Goal: Book appointment/travel/reservation

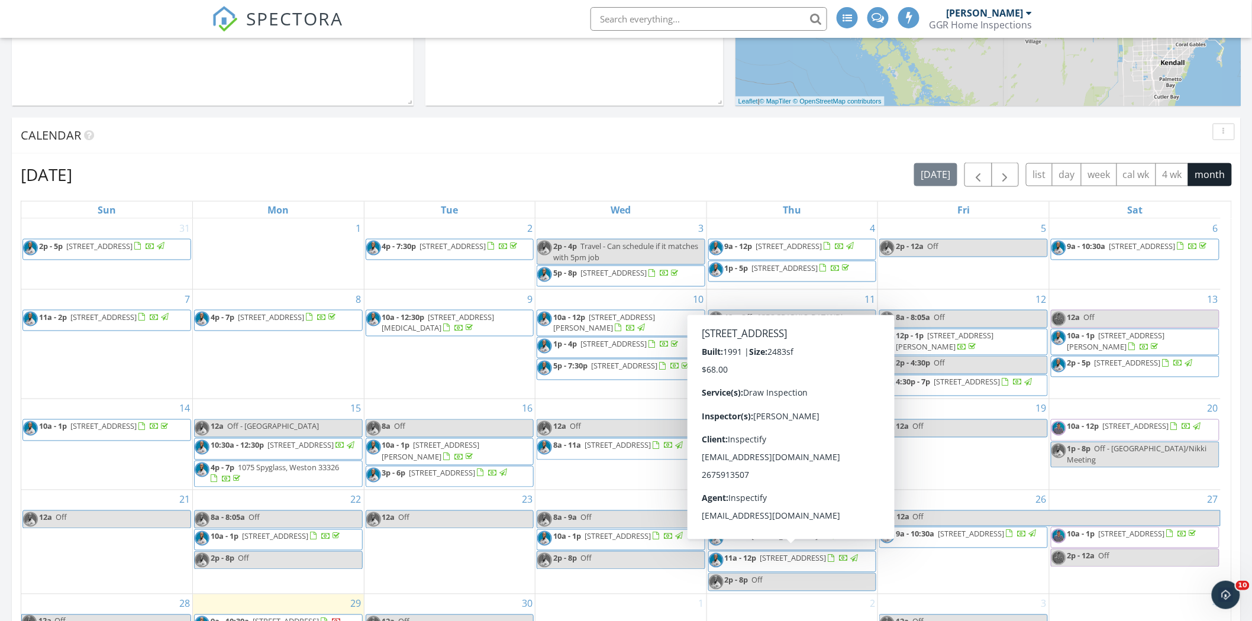
scroll to position [610, 0]
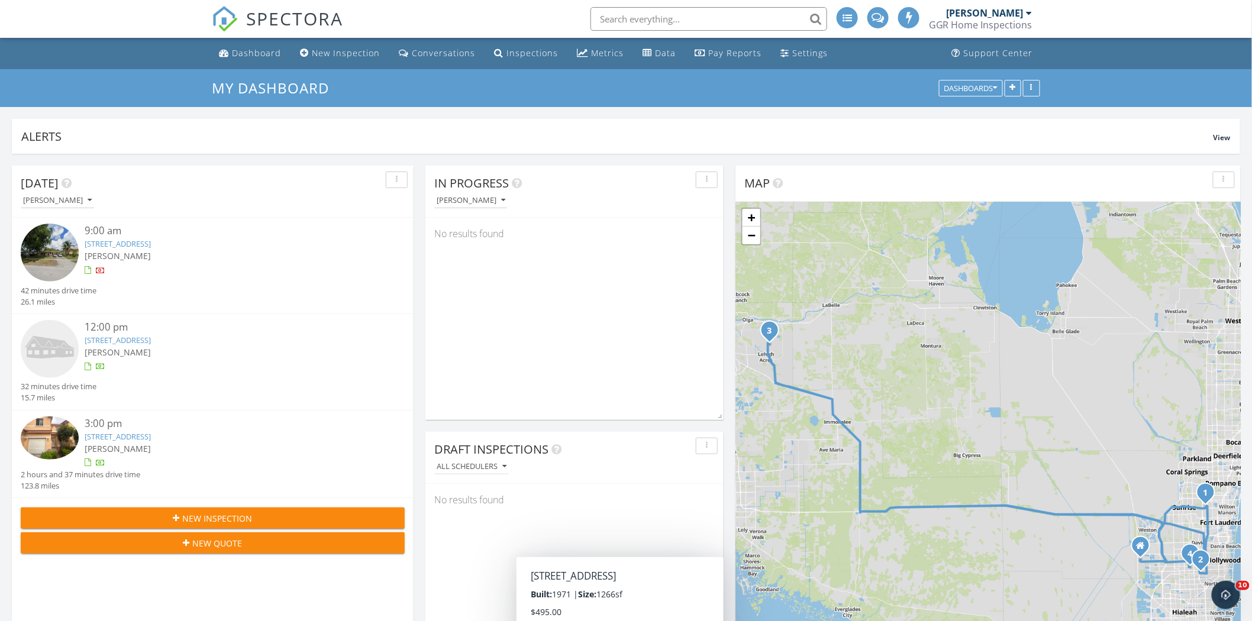
click at [770, 328] on icon "3" at bounding box center [769, 331] width 5 height 8
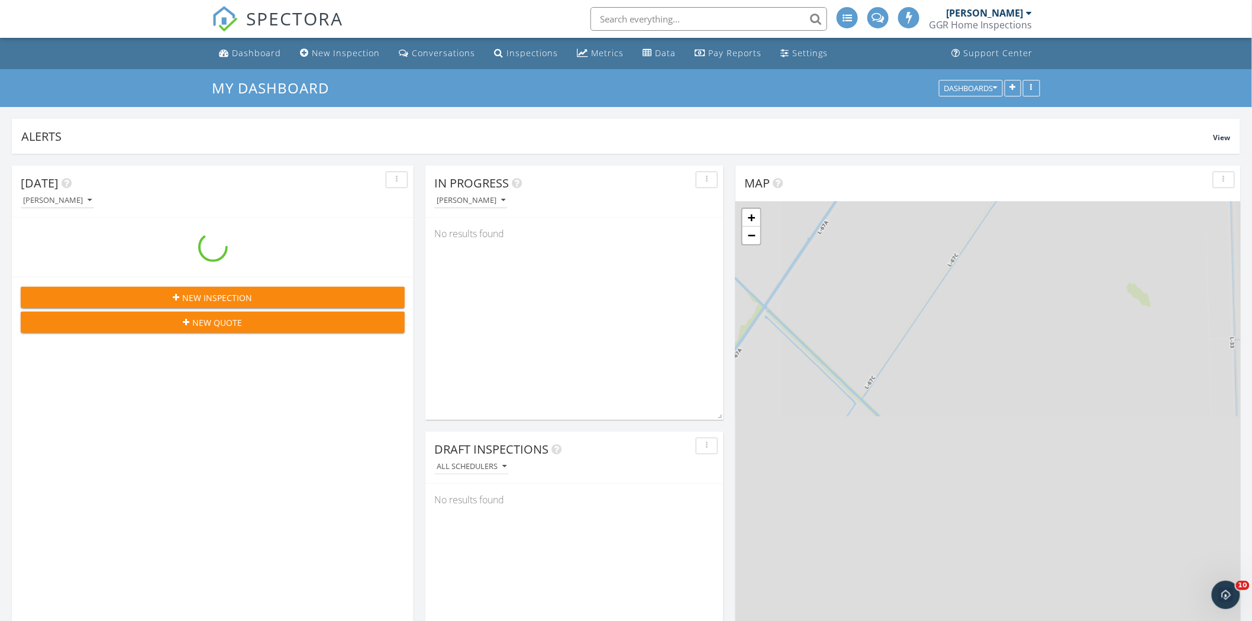
scroll to position [254, 401]
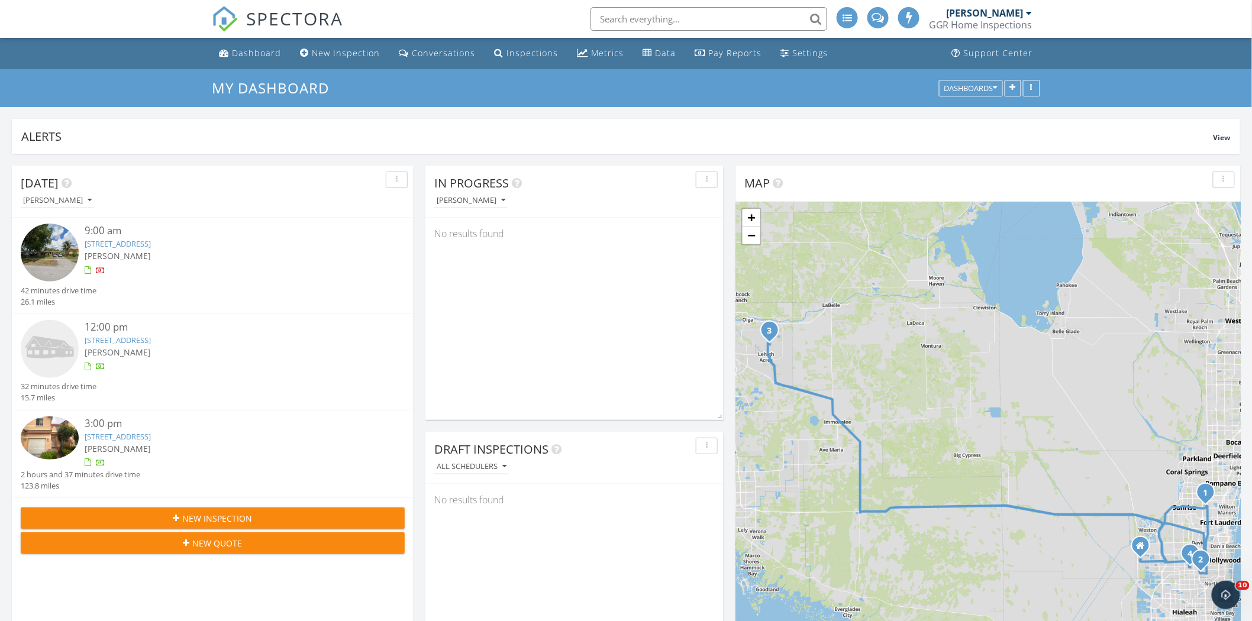
click at [770, 333] on icon "3" at bounding box center [769, 331] width 5 height 8
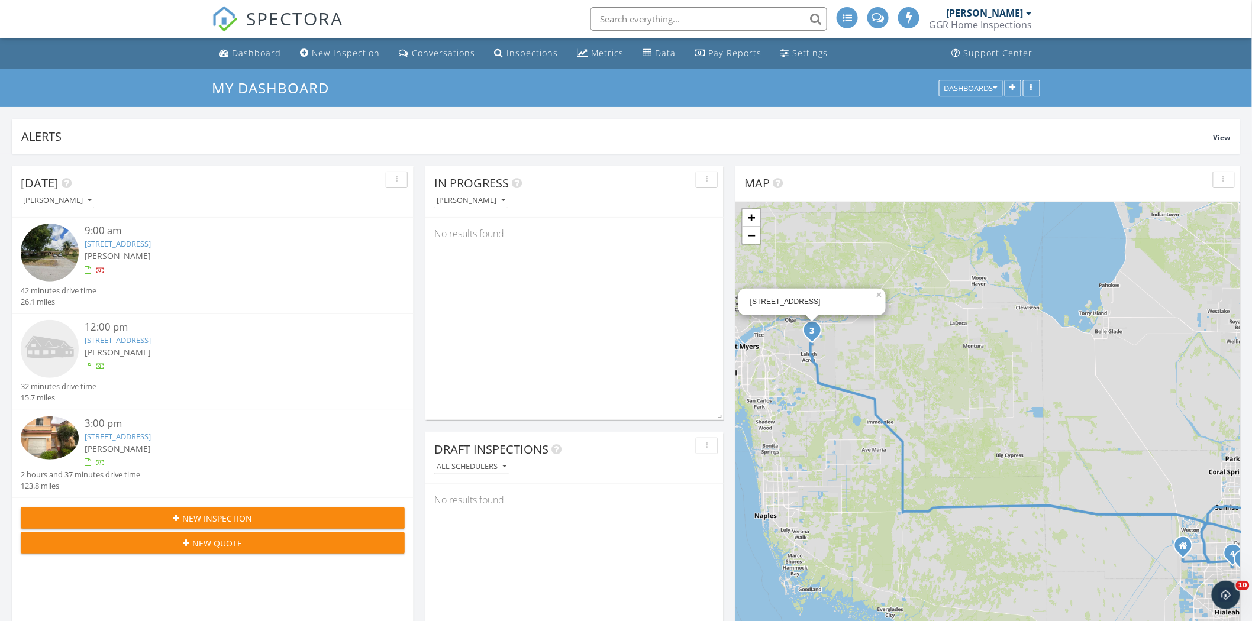
click at [702, 18] on input "text" at bounding box center [708, 19] width 237 height 24
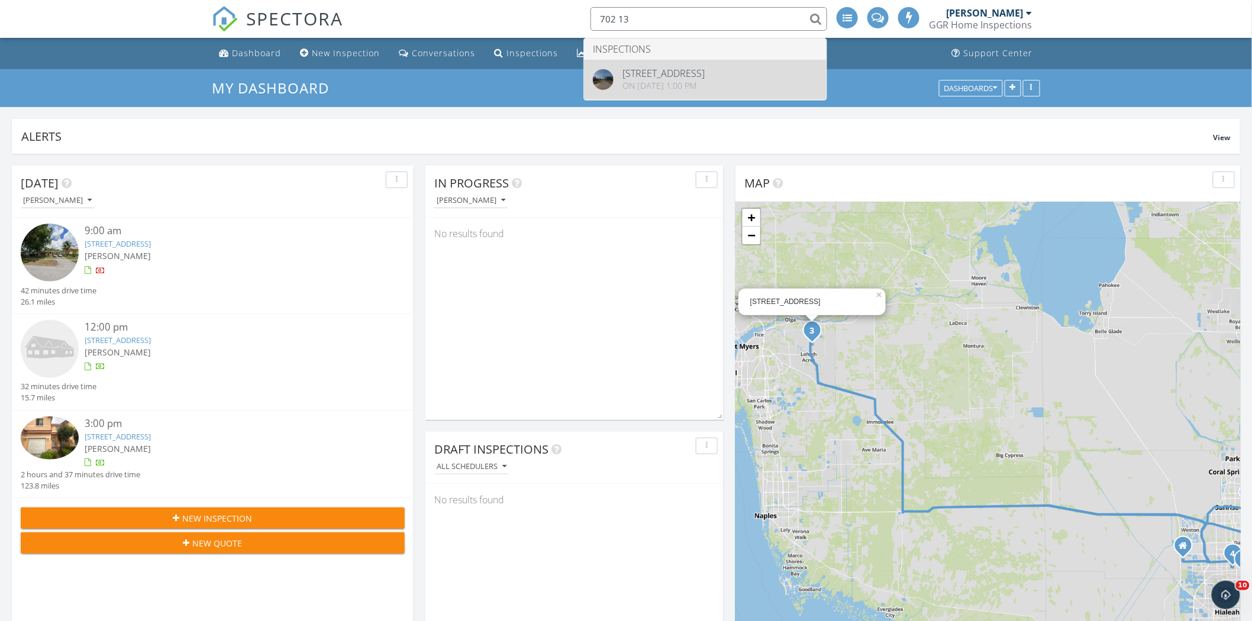
type input "702 13"
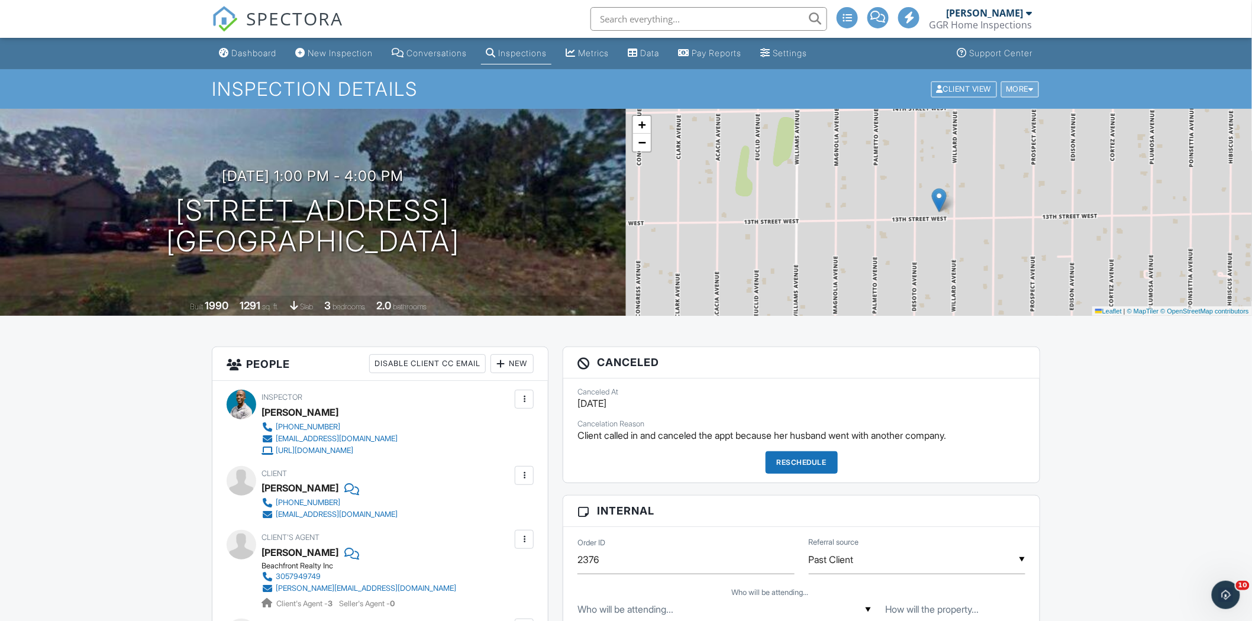
click at [1026, 92] on div "More" at bounding box center [1020, 89] width 38 height 16
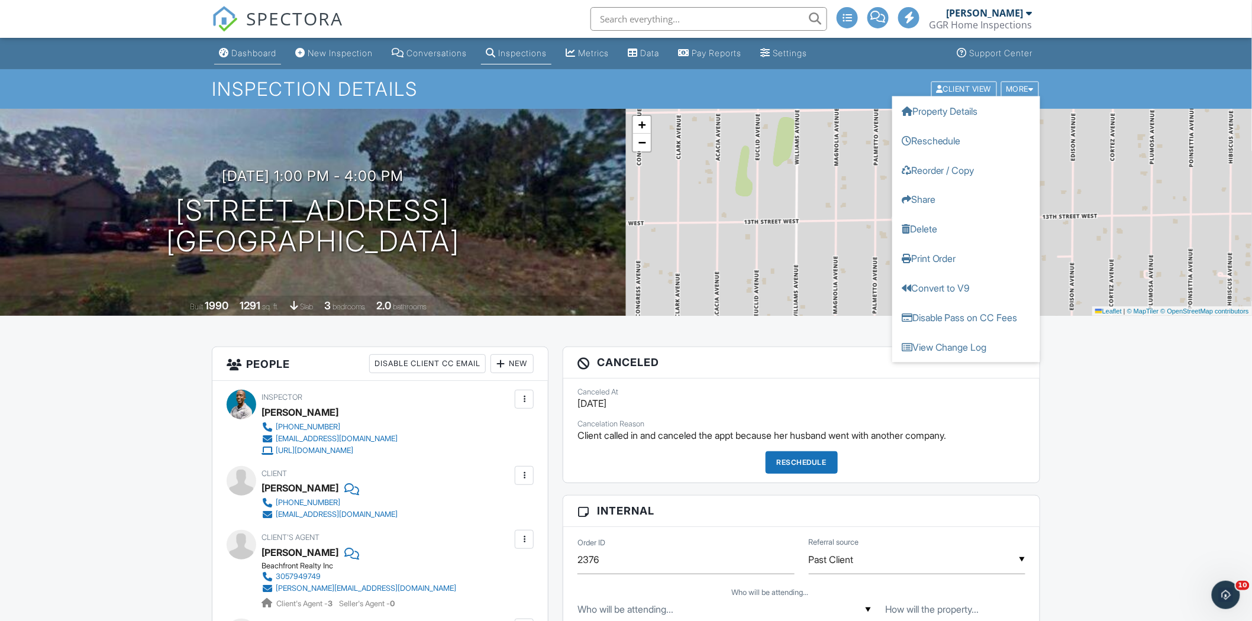
click at [256, 54] on div "Dashboard" at bounding box center [253, 53] width 45 height 10
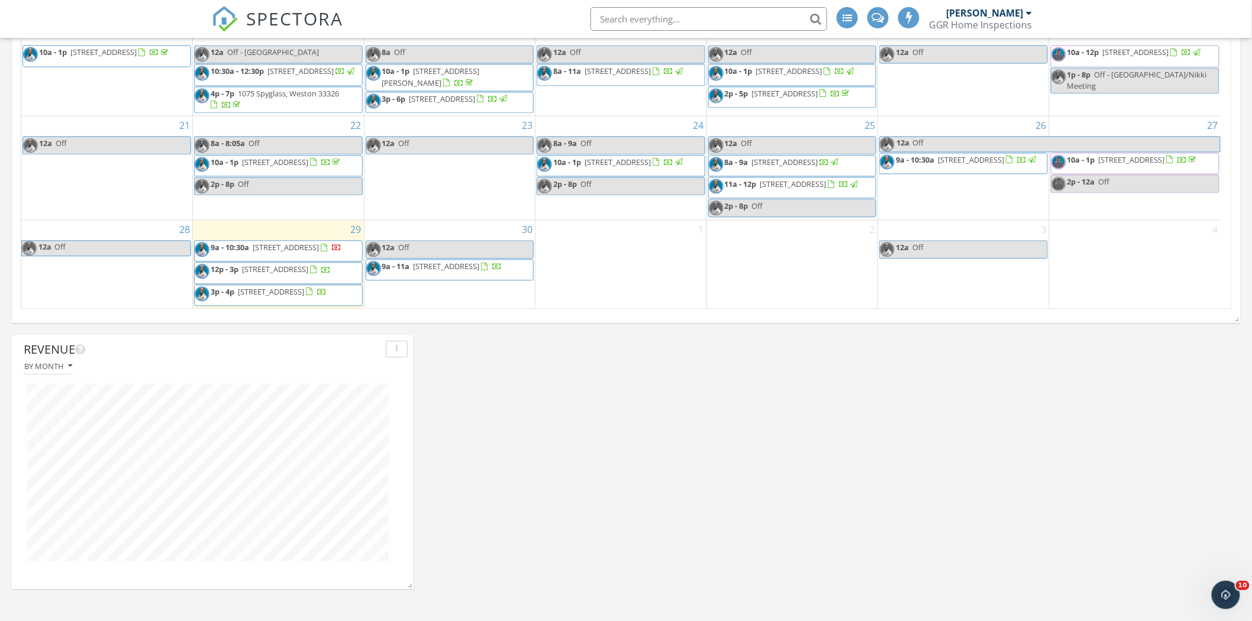
scroll to position [43, 0]
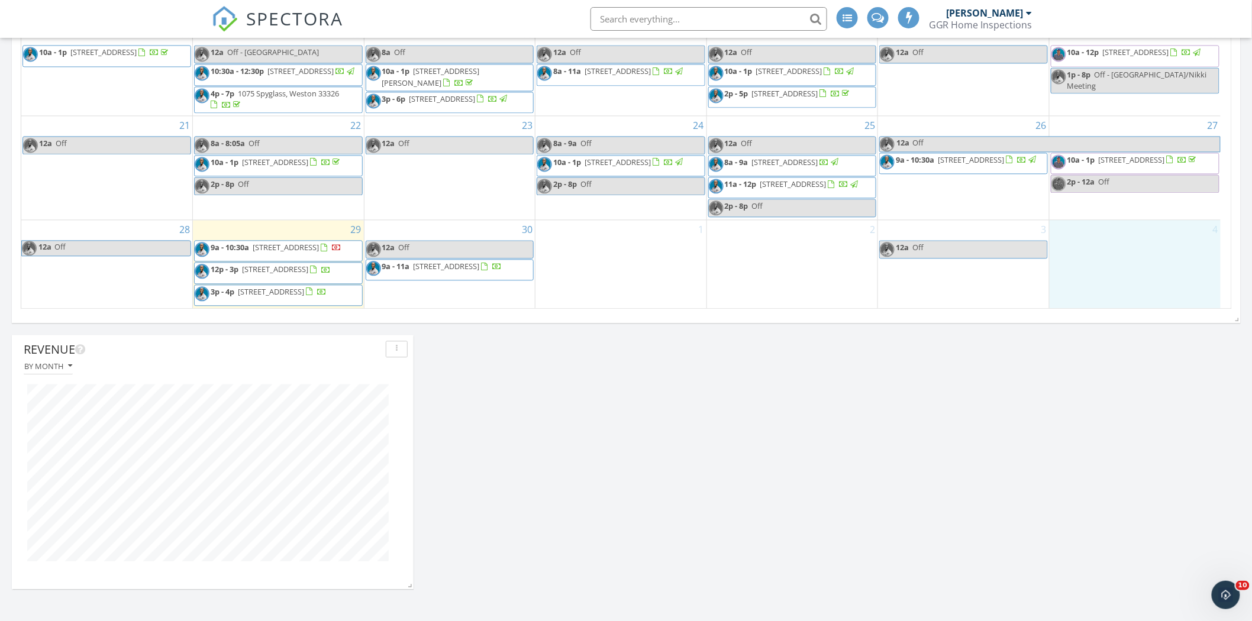
click at [1166, 235] on div "4" at bounding box center [1134, 264] width 171 height 88
click at [1146, 208] on link "Event" at bounding box center [1133, 204] width 61 height 19
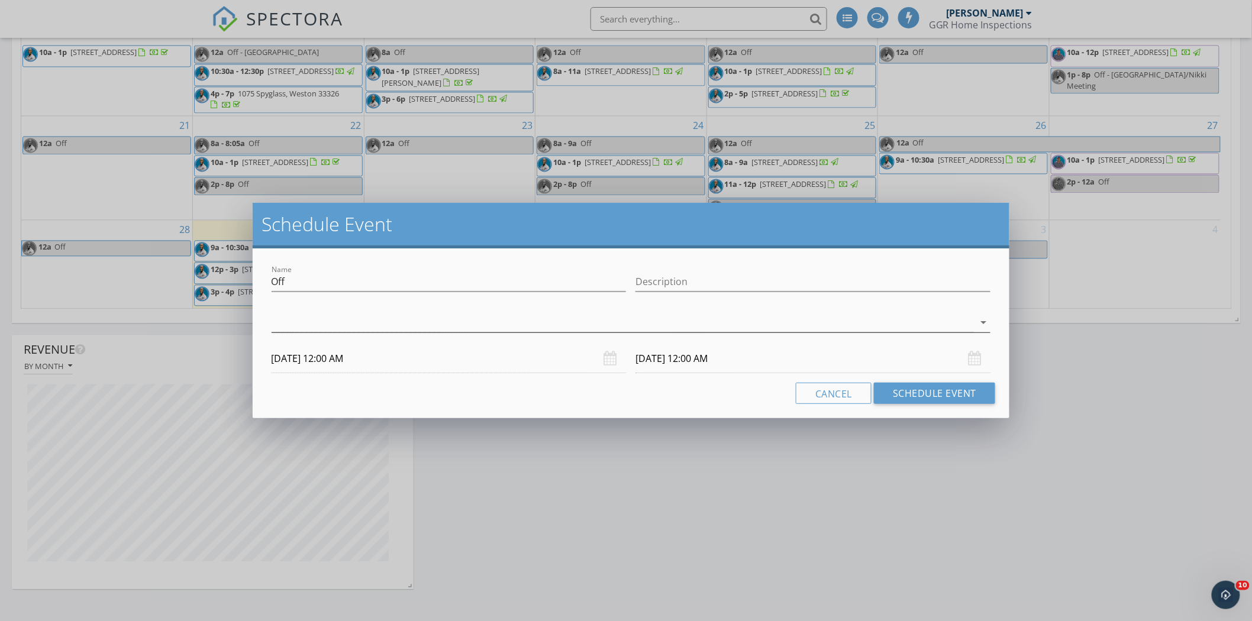
click at [867, 324] on div at bounding box center [623, 323] width 703 height 20
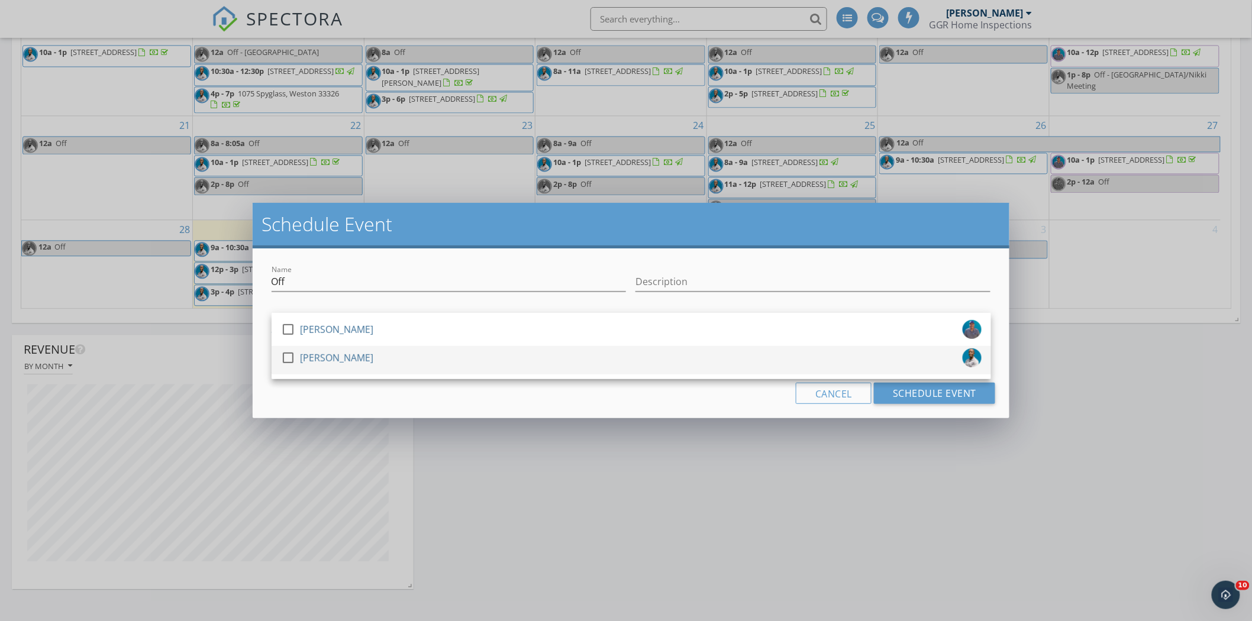
click at [393, 352] on div "check_box_outline_blank [PERSON_NAME]" at bounding box center [631, 360] width 700 height 24
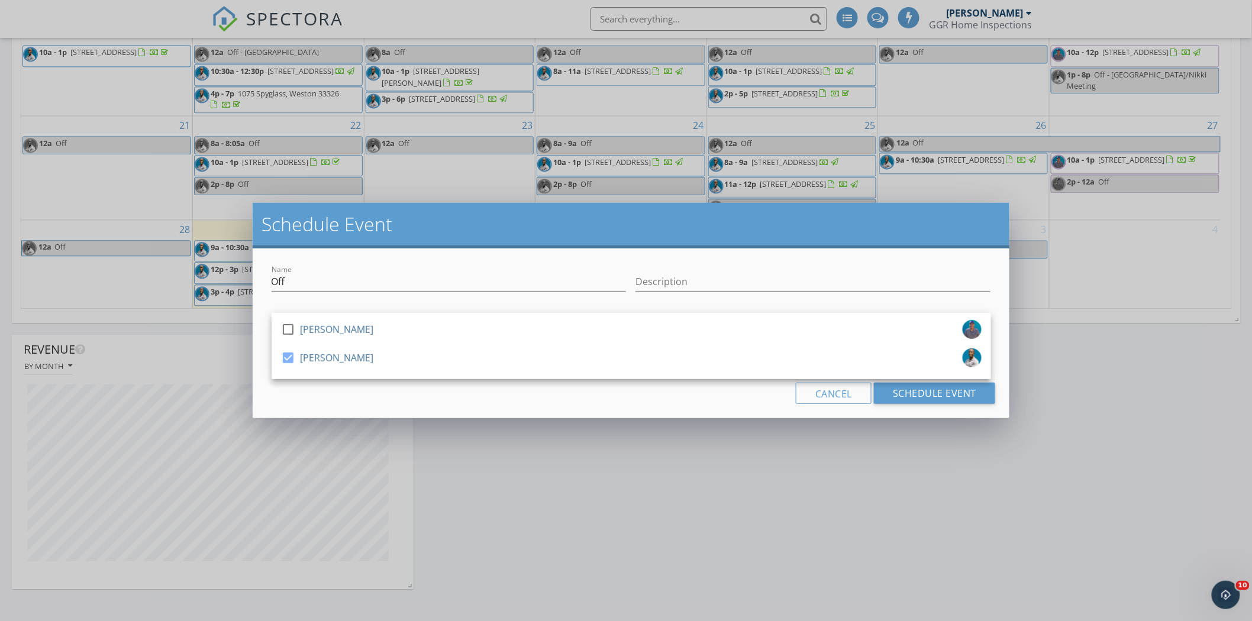
click at [645, 234] on h2 "Schedule Event" at bounding box center [631, 224] width 738 height 24
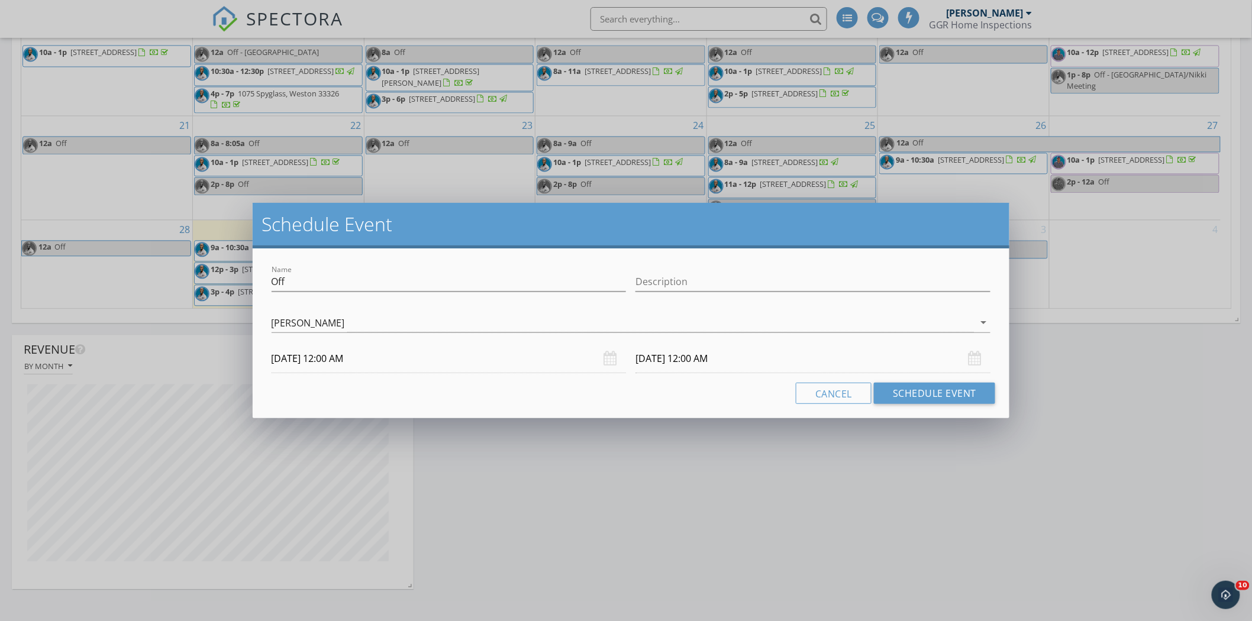
click at [655, 361] on input "[DATE] 12:00 AM" at bounding box center [812, 358] width 355 height 29
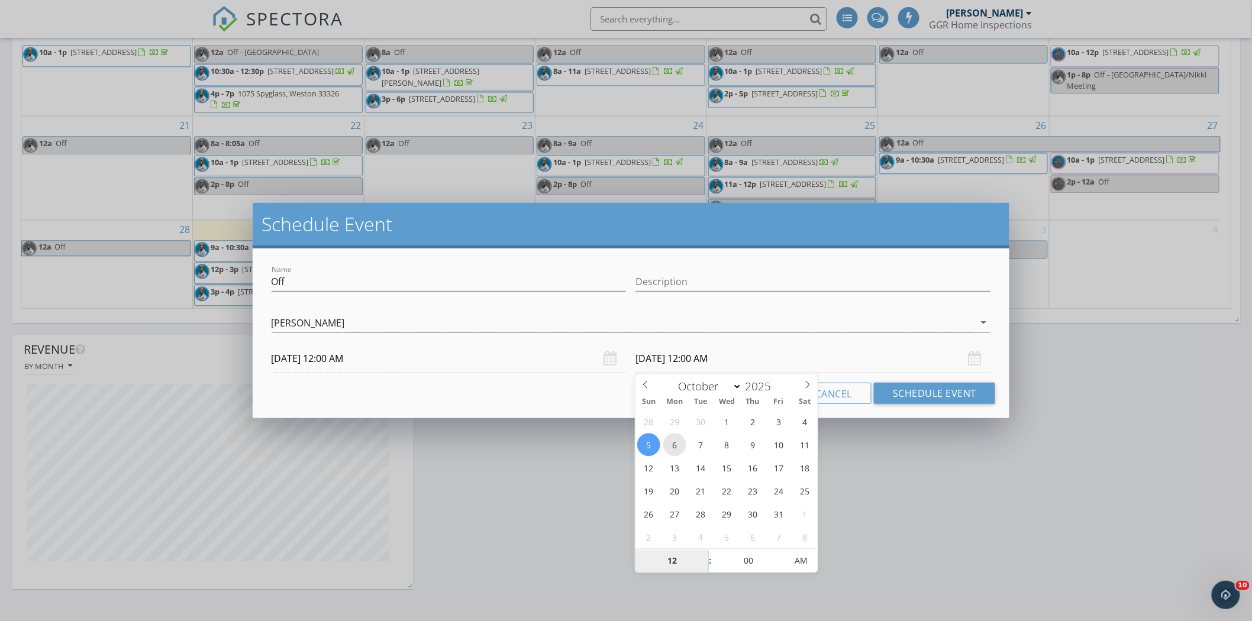
type input "[DATE] 12:00 AM"
click at [609, 399] on div "Cancel Schedule Event" at bounding box center [631, 393] width 729 height 21
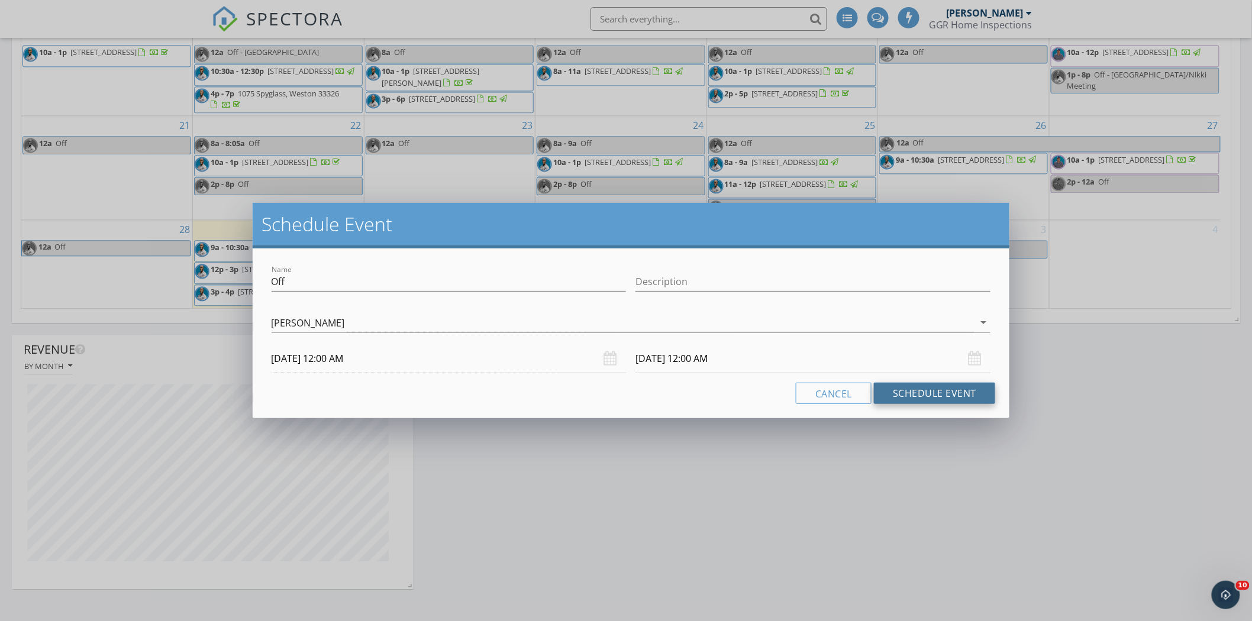
click at [935, 394] on button "Schedule Event" at bounding box center [934, 393] width 121 height 21
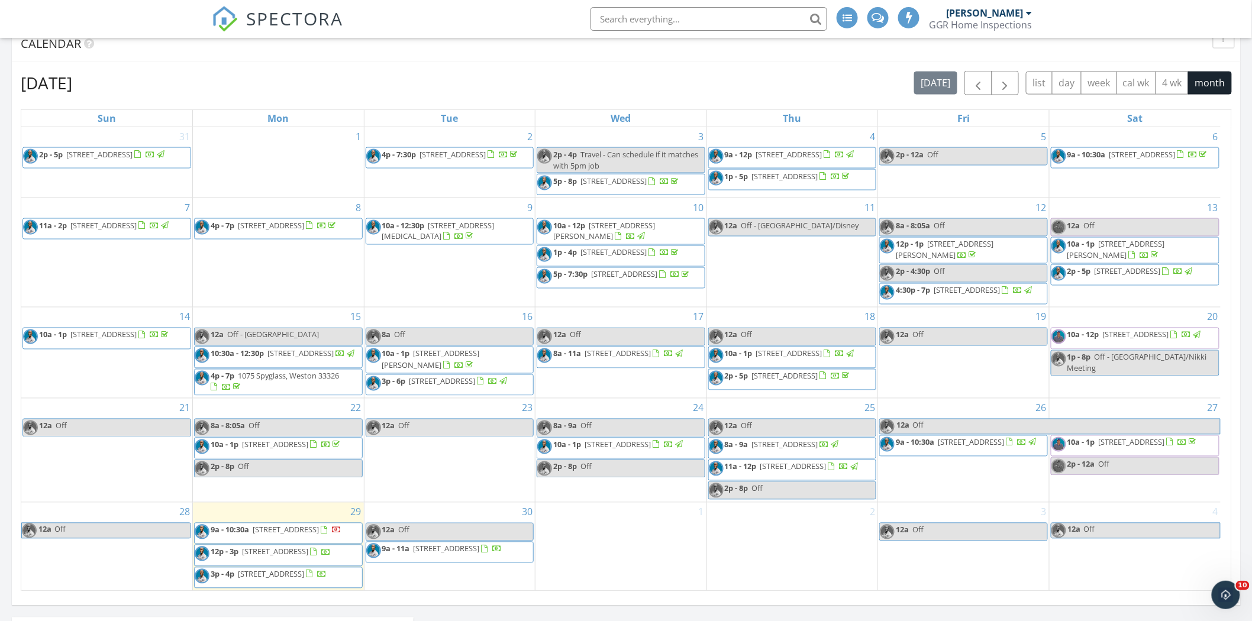
scroll to position [701, 0]
click at [1166, 80] on button "4 wk" at bounding box center [1171, 83] width 33 height 23
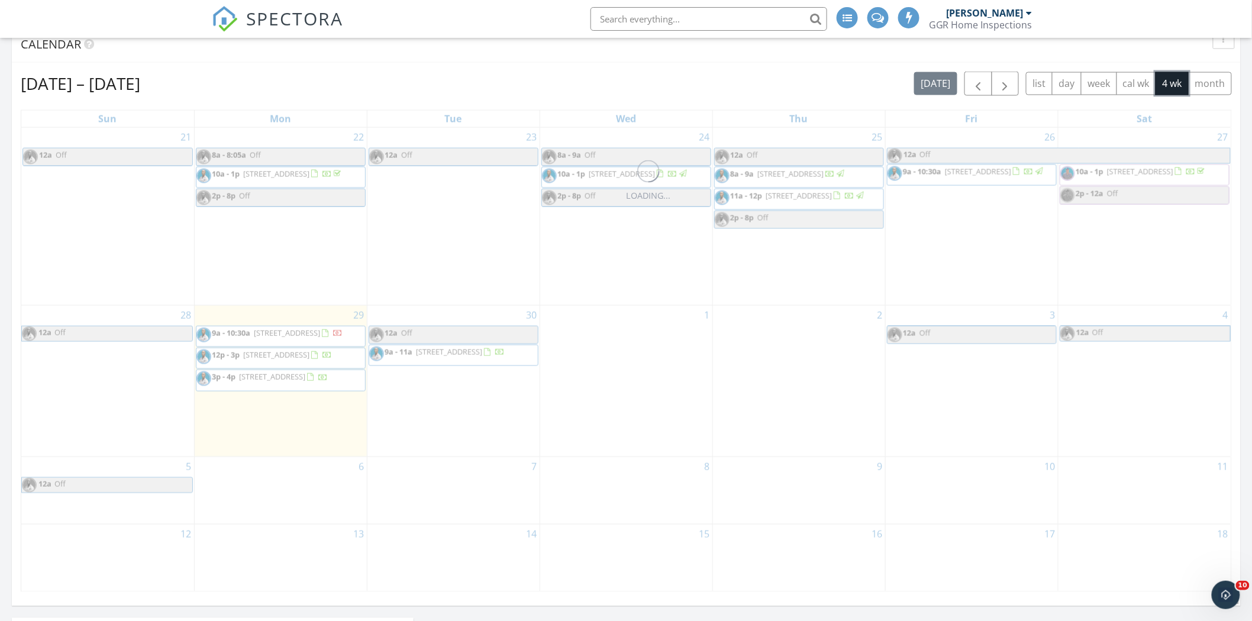
scroll to position [0, 0]
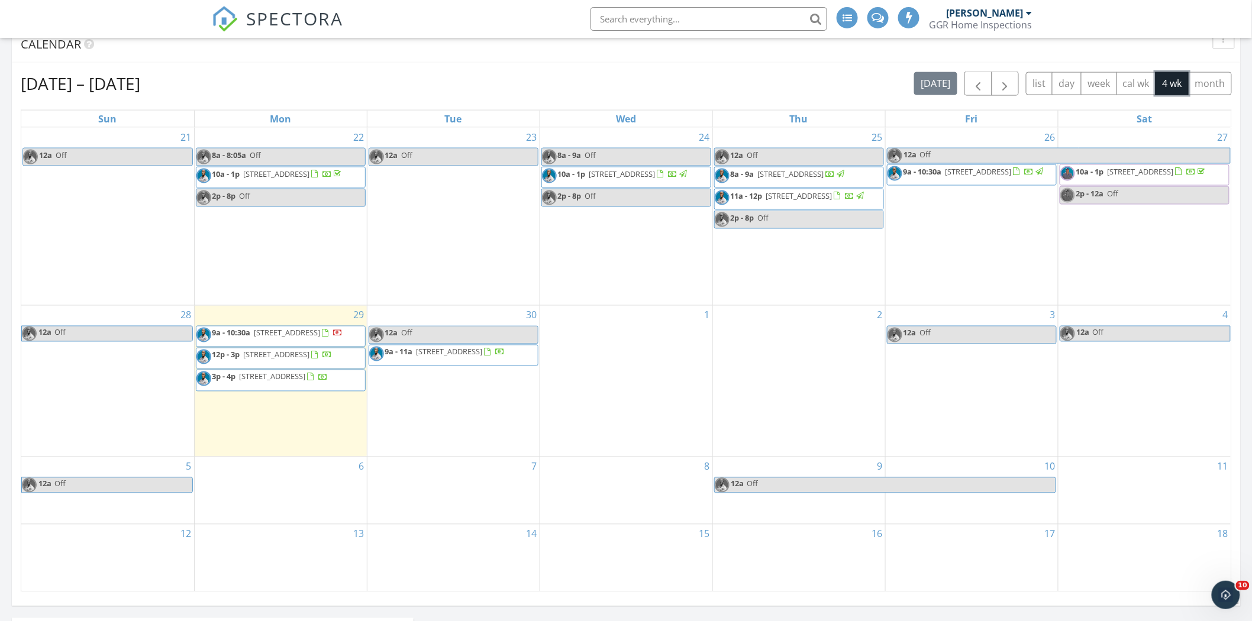
click at [783, 493] on span "Off" at bounding box center [900, 485] width 309 height 15
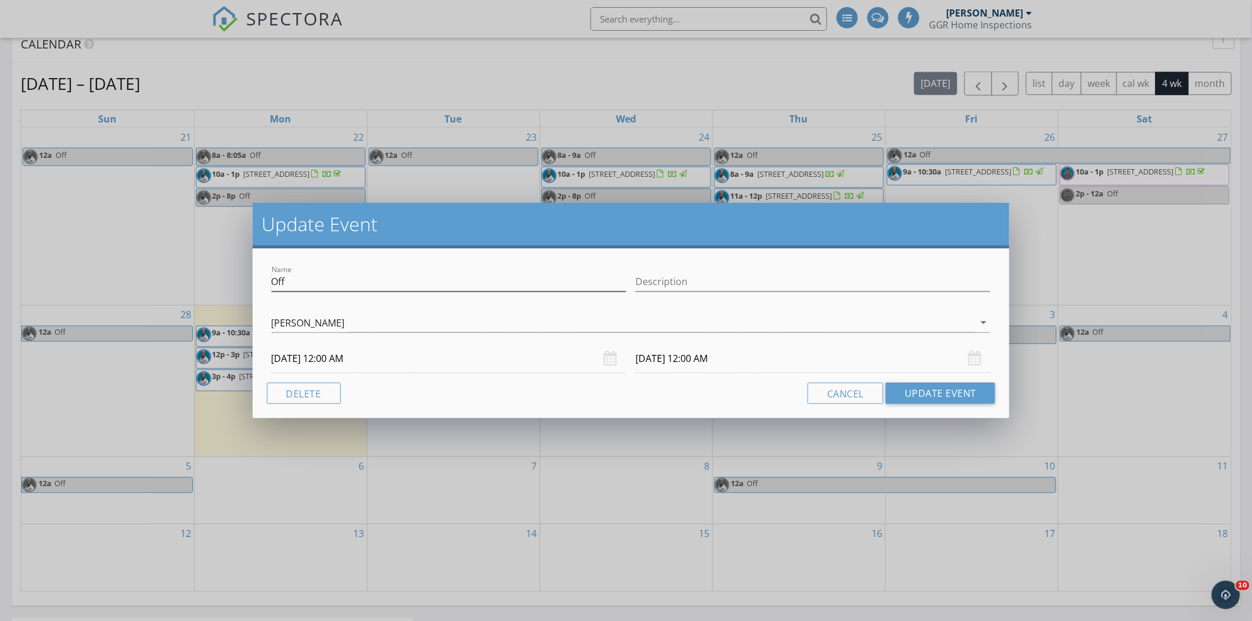
click at [479, 287] on input "Off" at bounding box center [449, 282] width 355 height 20
type input "Off - [GEOGRAPHIC_DATA]"
click at [938, 387] on button "Update Event" at bounding box center [939, 393] width 109 height 21
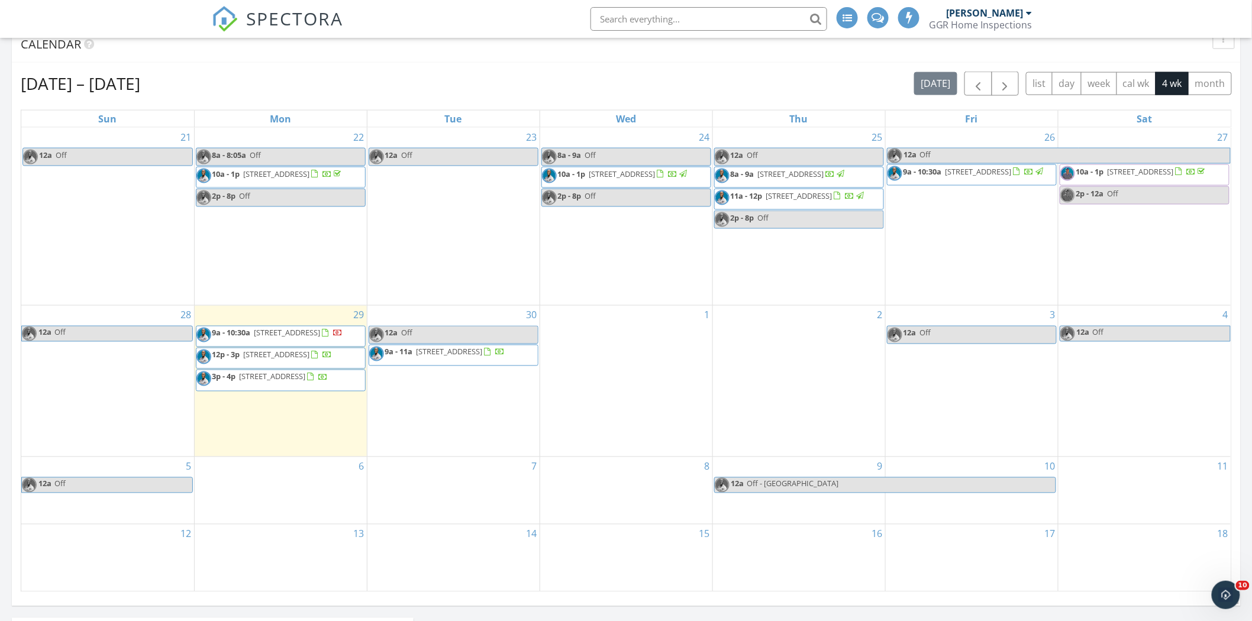
click at [1152, 494] on div "11" at bounding box center [1144, 490] width 173 height 67
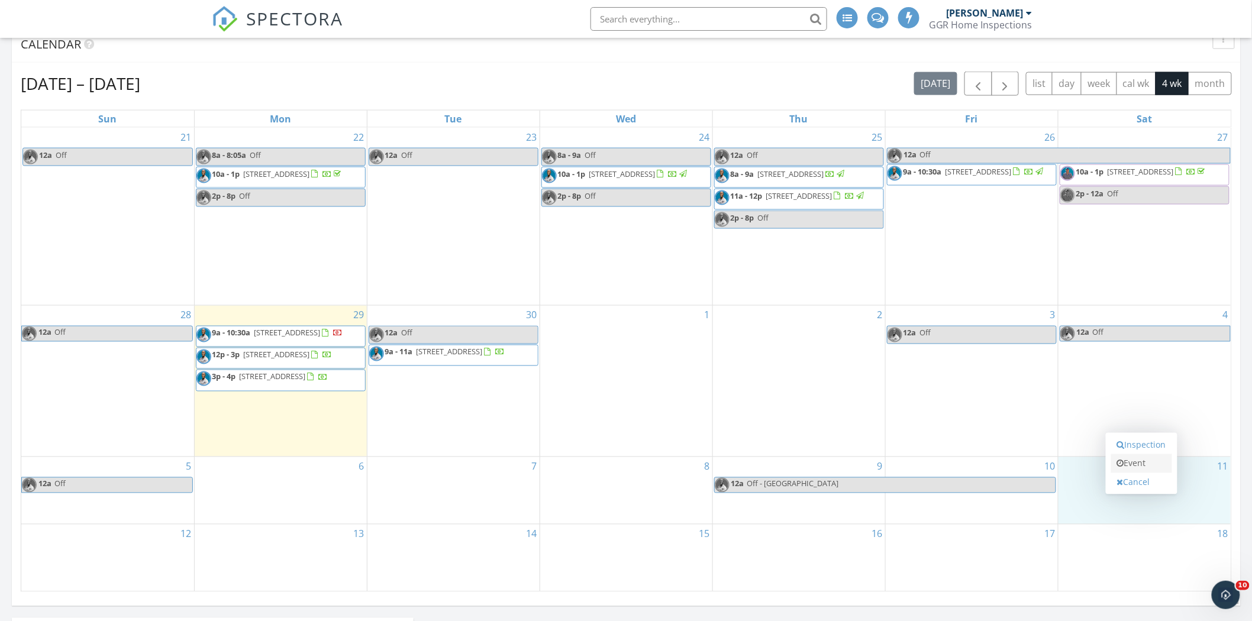
click at [1143, 466] on link "Event" at bounding box center [1141, 463] width 61 height 19
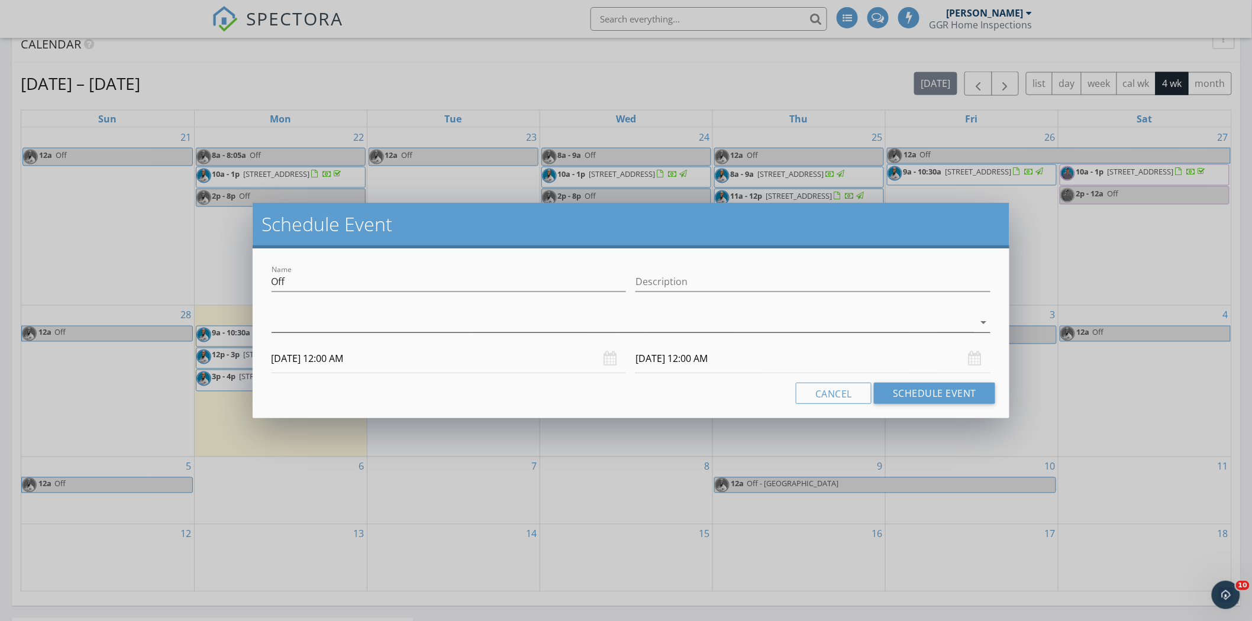
click at [842, 327] on div at bounding box center [623, 323] width 703 height 20
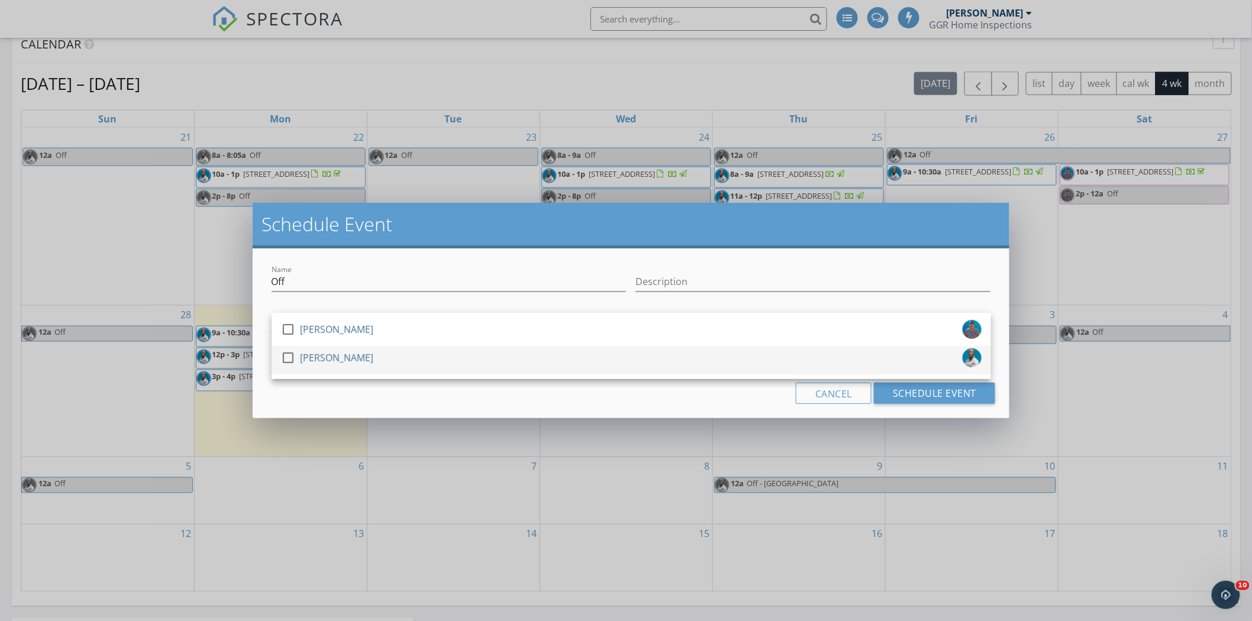
click at [448, 357] on div "check_box_outline_blank [PERSON_NAME]" at bounding box center [631, 360] width 700 height 24
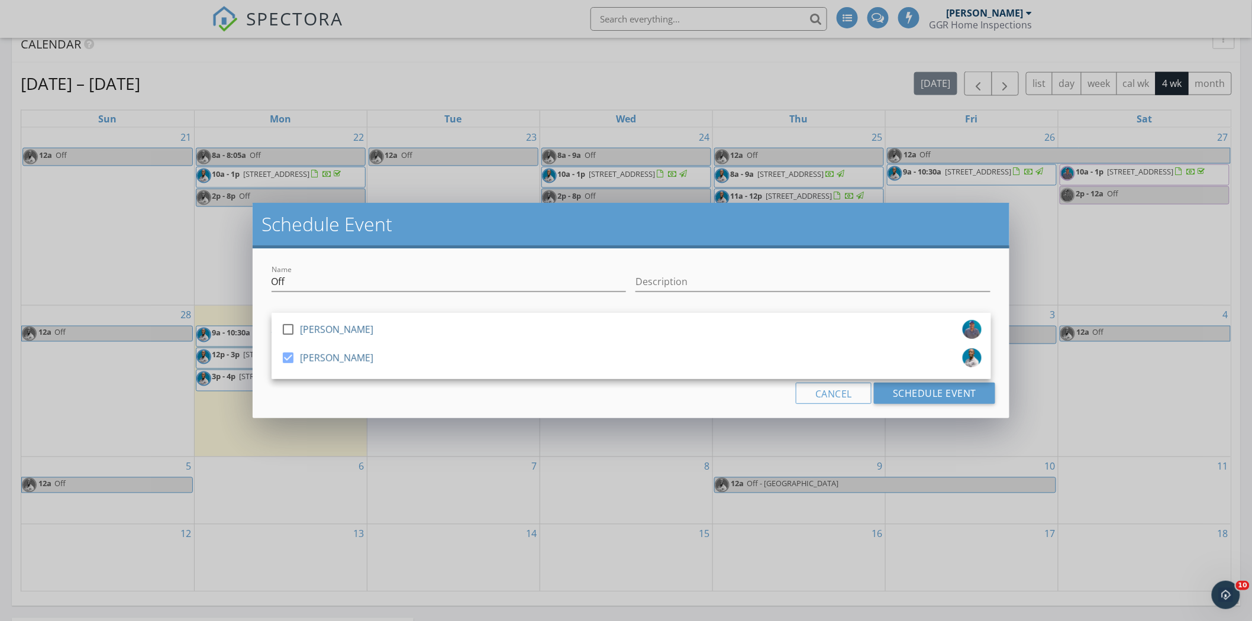
click at [742, 227] on h2 "Schedule Event" at bounding box center [631, 224] width 738 height 24
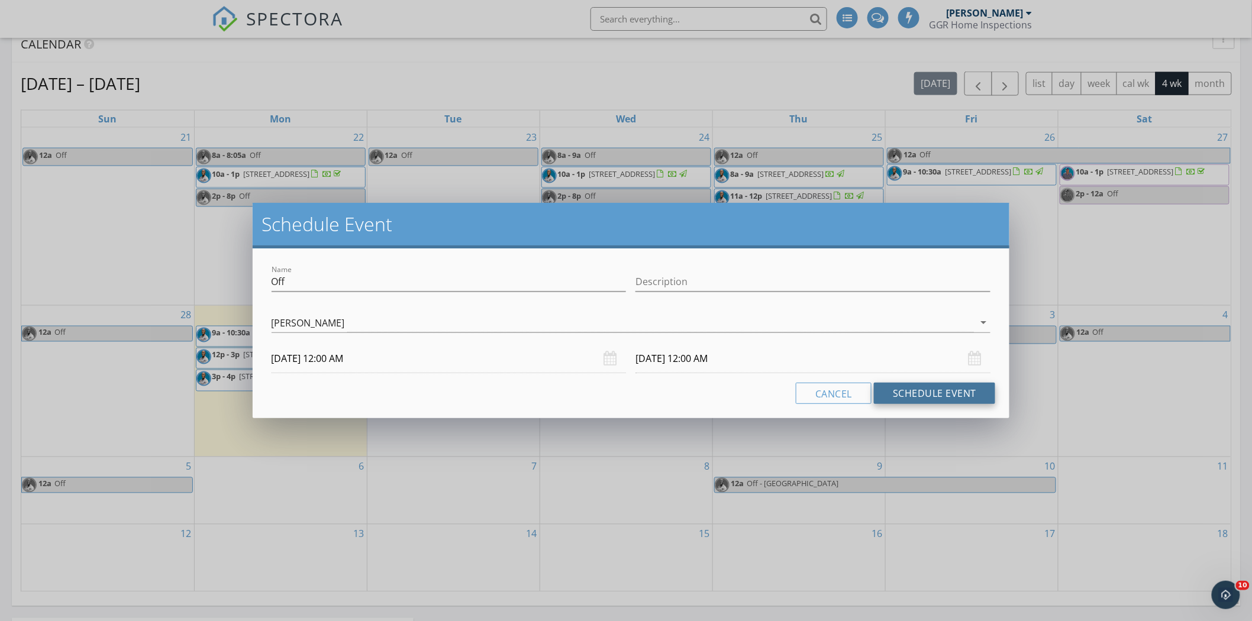
click at [941, 392] on button "Schedule Event" at bounding box center [934, 393] width 121 height 21
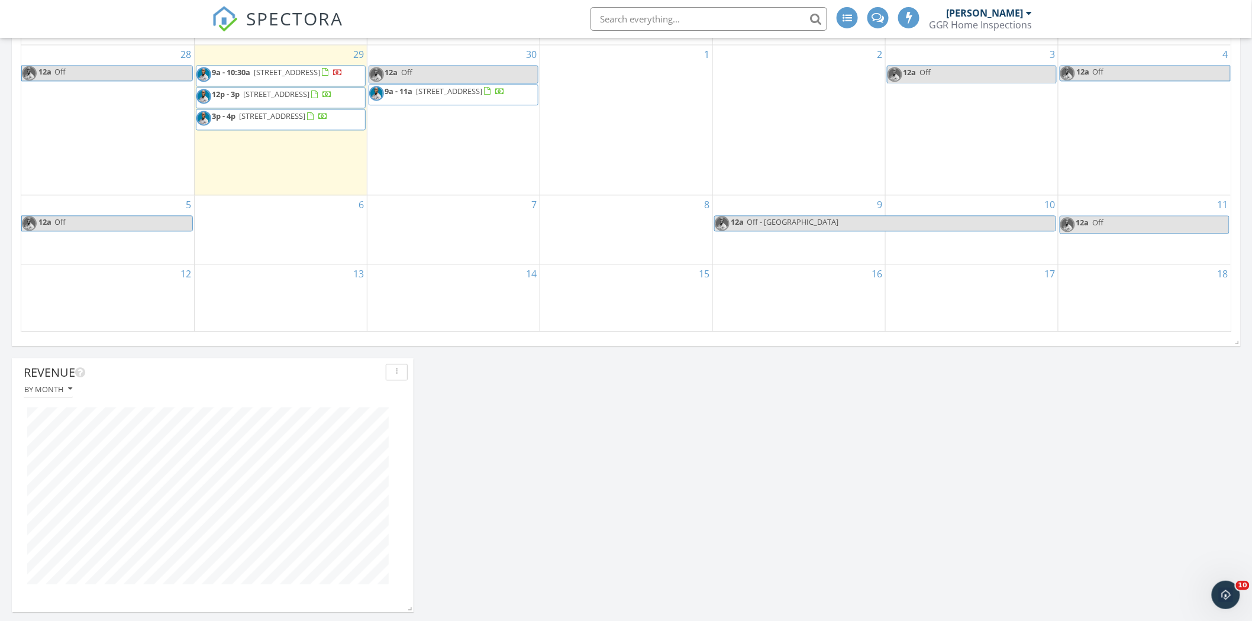
scroll to position [962, 0]
click at [1159, 305] on div "18" at bounding box center [1144, 296] width 173 height 66
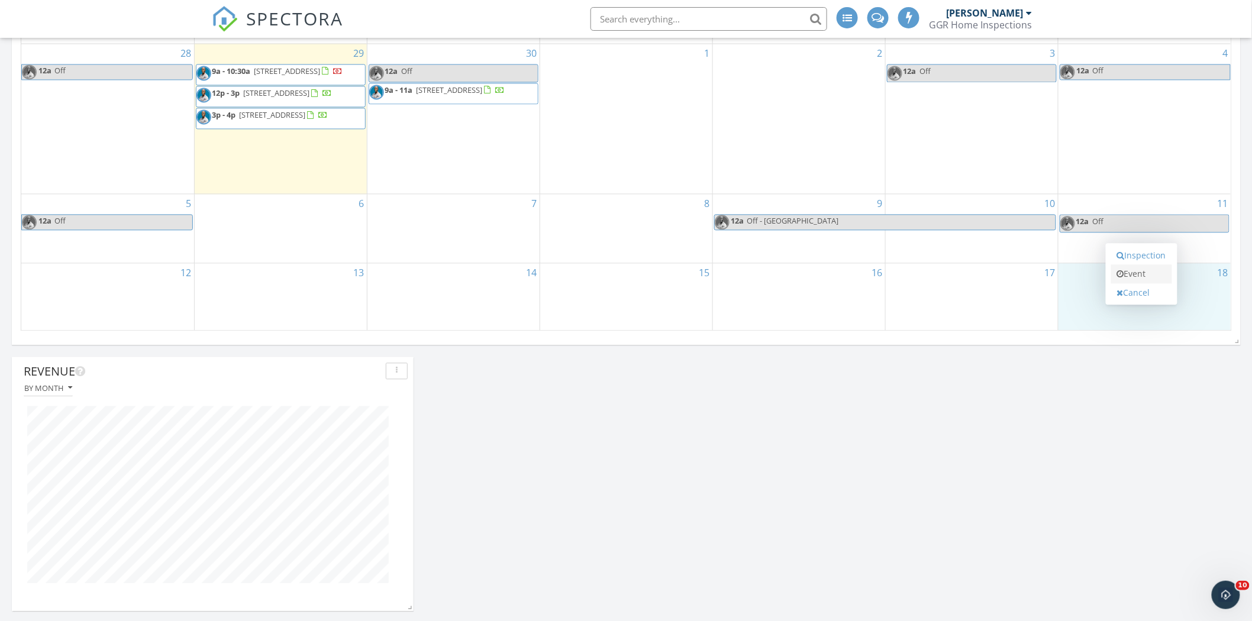
click at [1153, 277] on link "Event" at bounding box center [1141, 273] width 61 height 19
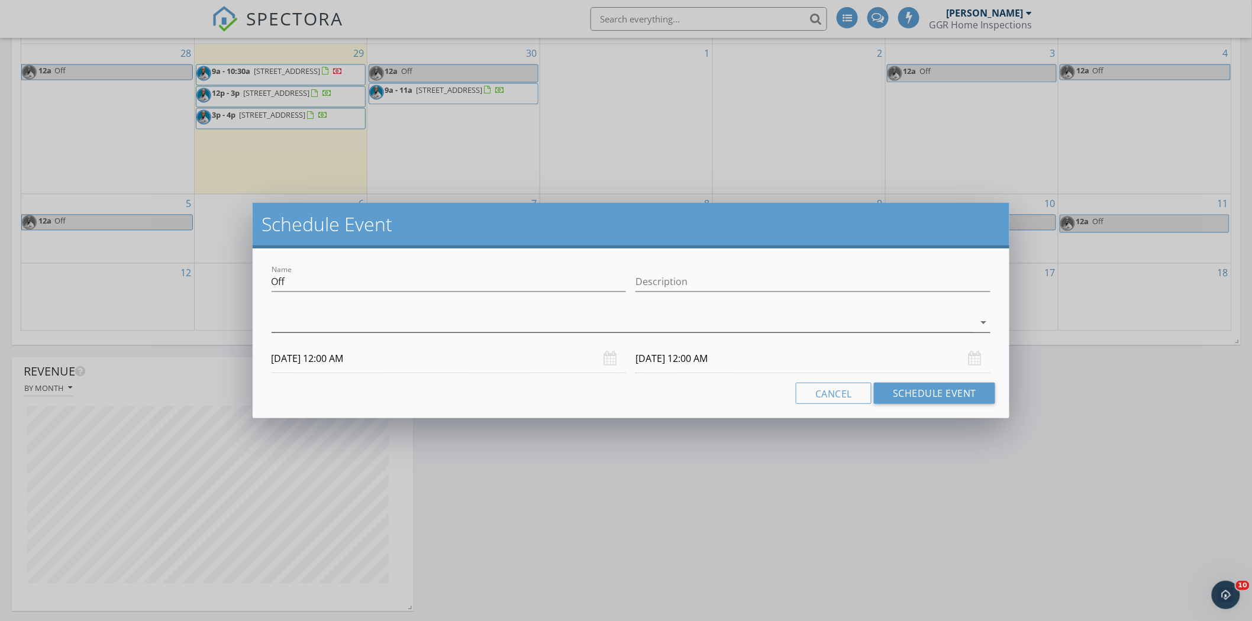
click at [927, 329] on div at bounding box center [623, 323] width 703 height 20
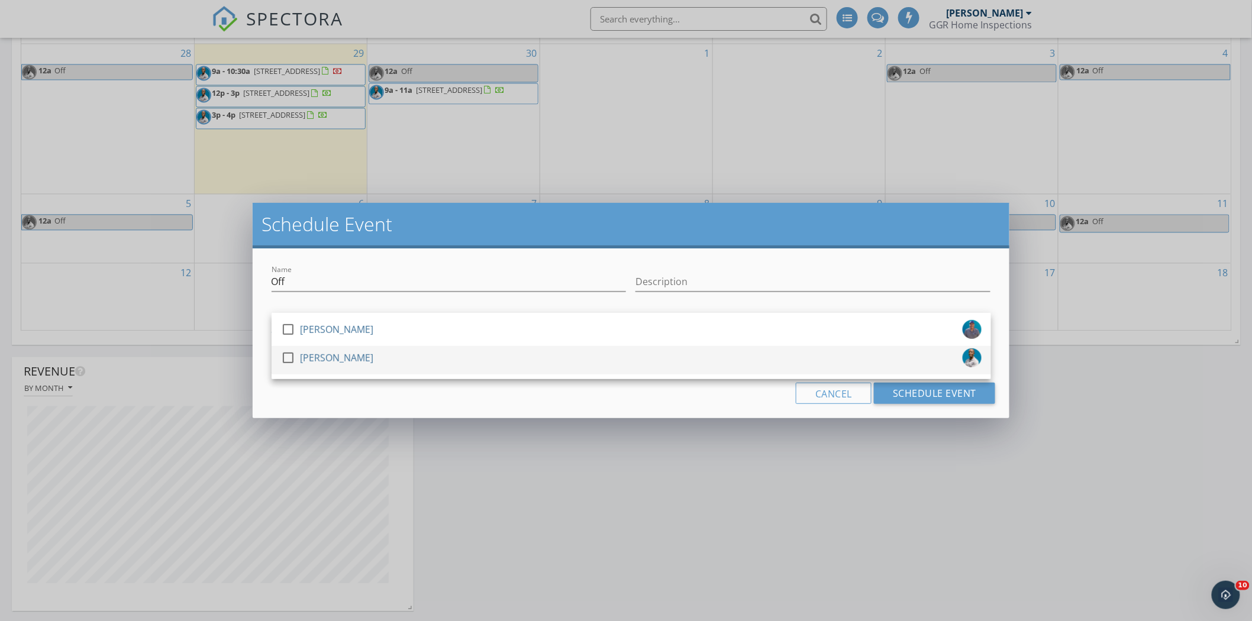
click at [561, 357] on div "check_box_outline_blank [PERSON_NAME]" at bounding box center [631, 360] width 700 height 24
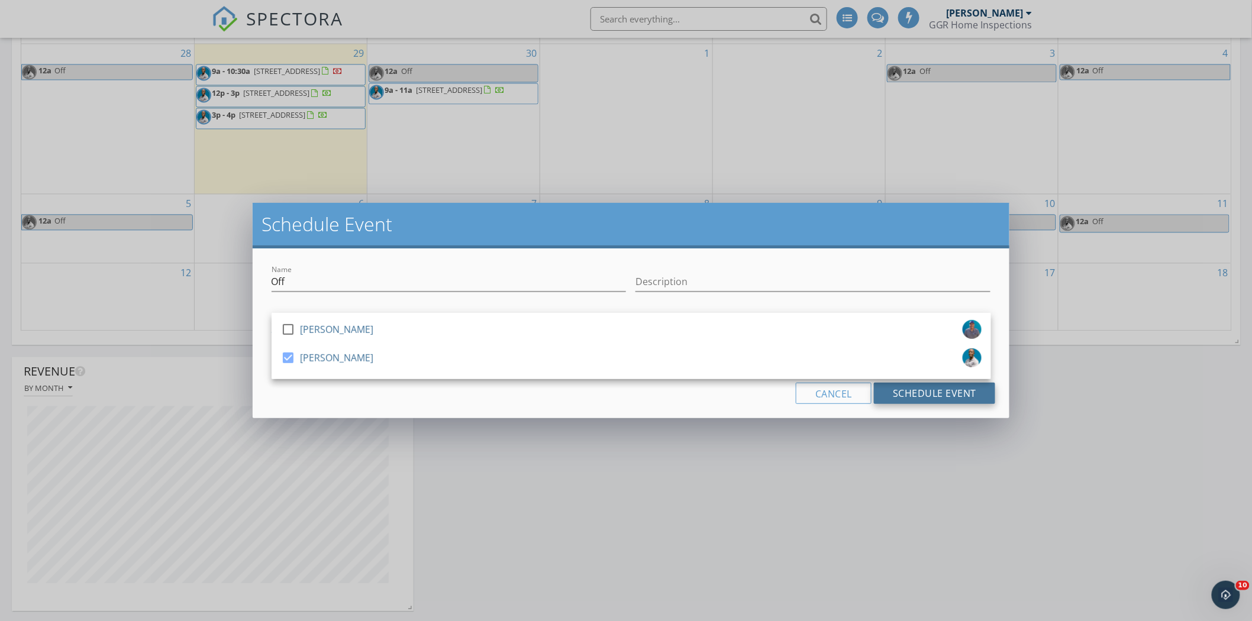
click at [935, 393] on button "Schedule Event" at bounding box center [934, 393] width 121 height 21
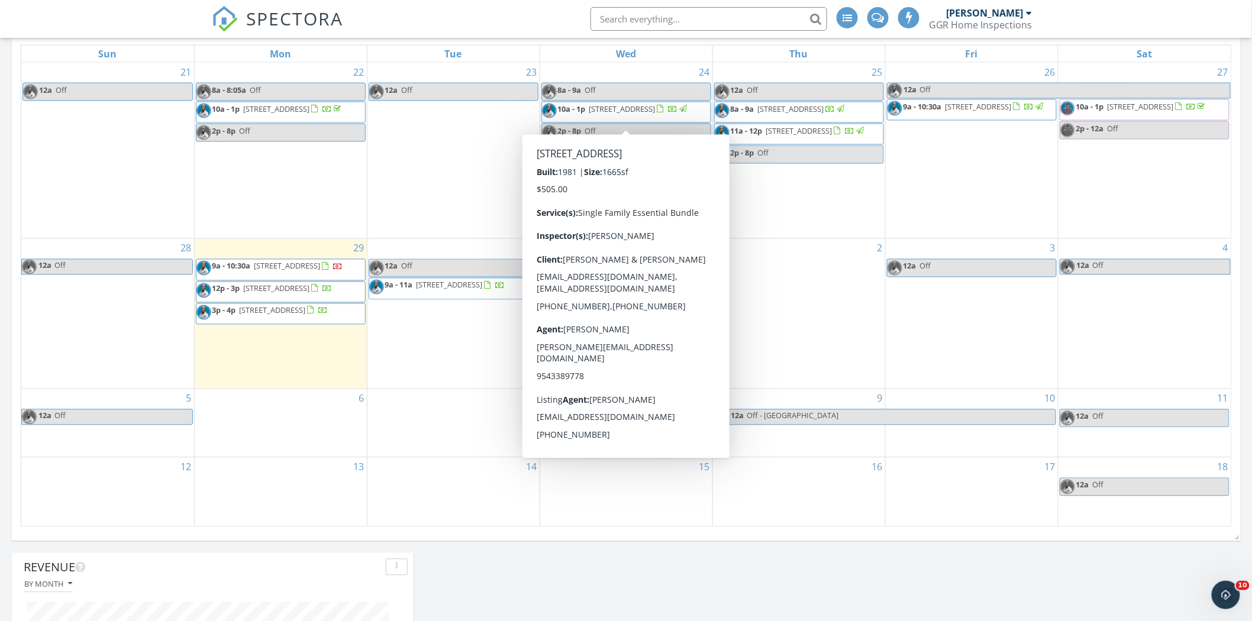
scroll to position [767, 0]
